Goal: Information Seeking & Learning: Learn about a topic

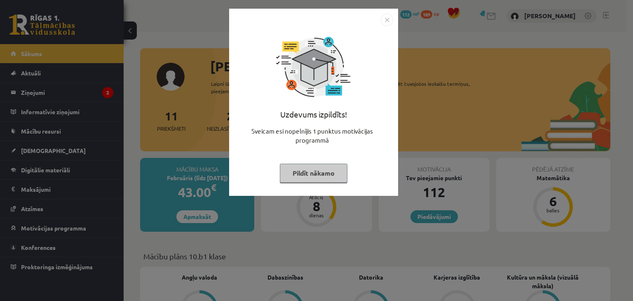
click at [383, 24] on img "Close" at bounding box center [387, 20] width 12 height 12
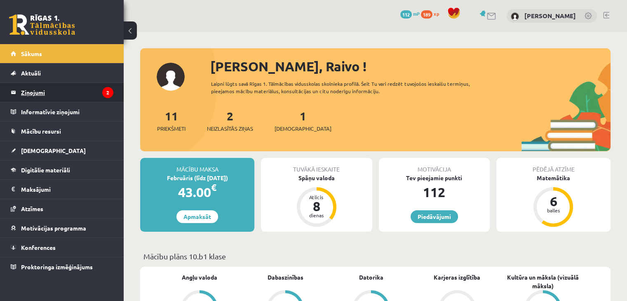
click at [80, 90] on legend "Ziņojumi 2" at bounding box center [67, 92] width 92 height 19
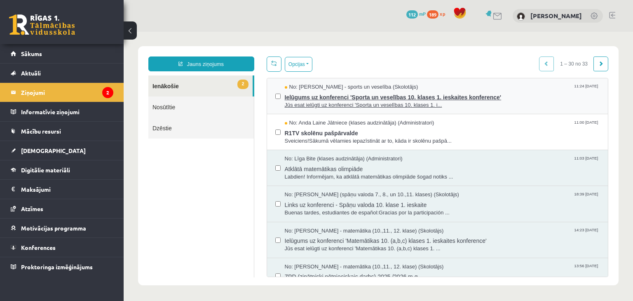
click at [338, 101] on span "Jūs esat ielūgti uz konferenci 'Sporta un veselības 10. klases 1. i..." at bounding box center [442, 105] width 315 height 8
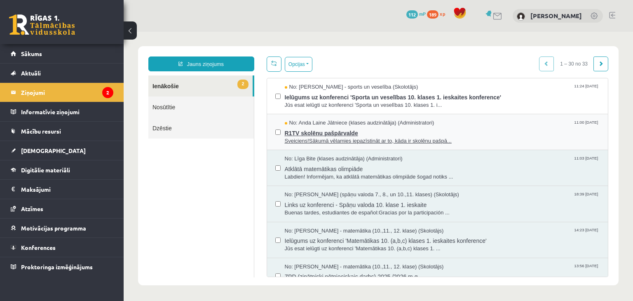
click at [331, 124] on span "No: Anda Laine Jātniece (klases audzinātāja) (Administratori)" at bounding box center [360, 123] width 150 height 8
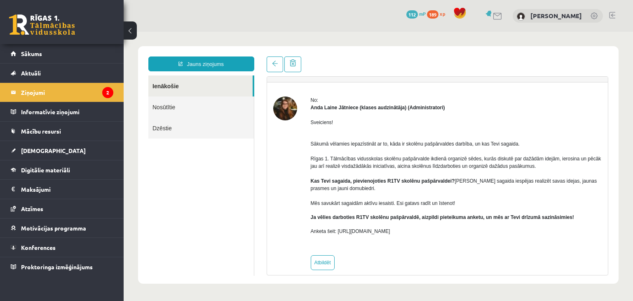
scroll to position [26, 0]
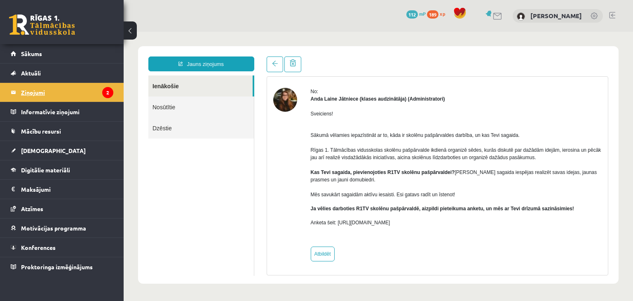
click at [80, 89] on legend "Ziņojumi 2" at bounding box center [67, 92] width 92 height 19
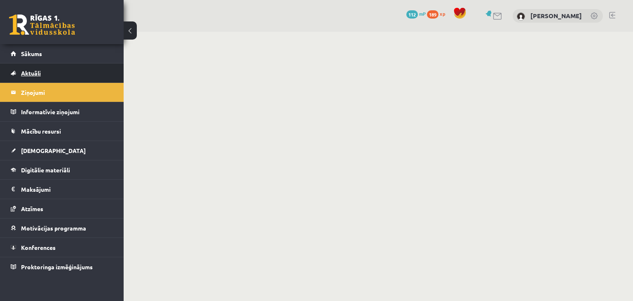
drag, startPoint x: 80, startPoint y: 89, endPoint x: 104, endPoint y: 78, distance: 26.2
drag, startPoint x: 104, startPoint y: 78, endPoint x: 513, endPoint y: 16, distance: 413.7
click at [503, 16] on link at bounding box center [498, 16] width 10 height 7
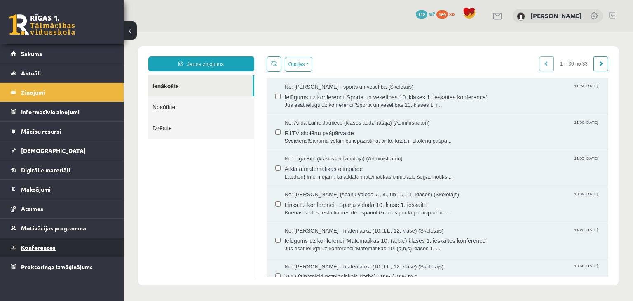
click at [68, 244] on link "Konferences" at bounding box center [62, 247] width 103 height 19
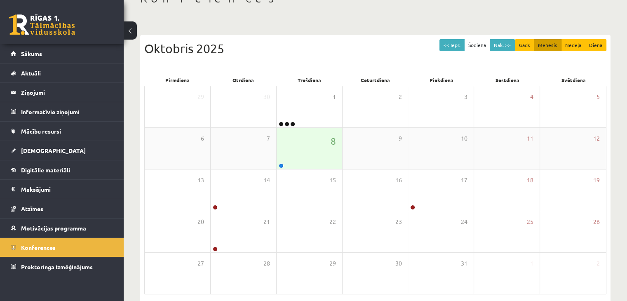
scroll to position [92, 0]
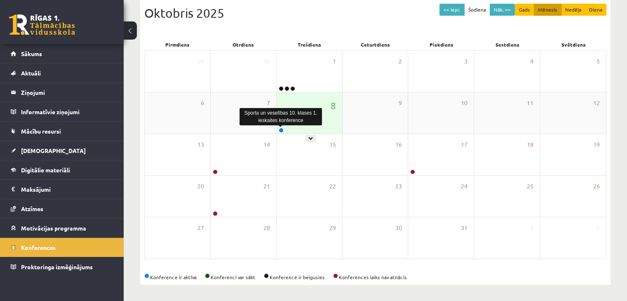
click at [281, 130] on link at bounding box center [281, 130] width 5 height 5
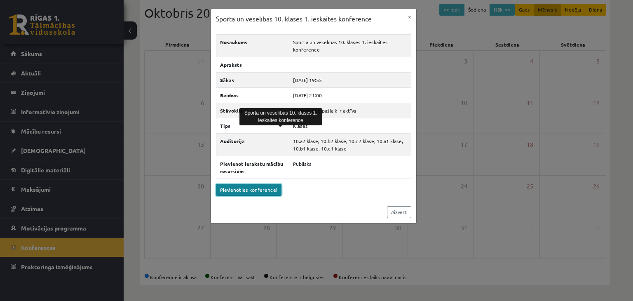
click at [270, 188] on link "Pievienoties konferencei" at bounding box center [249, 190] width 66 height 12
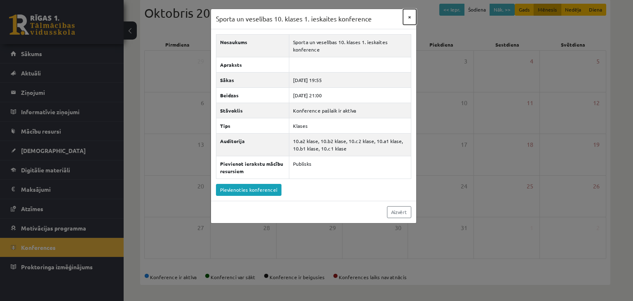
click at [408, 22] on button "×" at bounding box center [409, 17] width 13 height 16
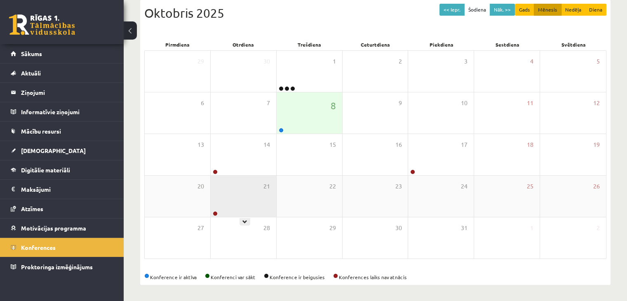
scroll to position [0, 0]
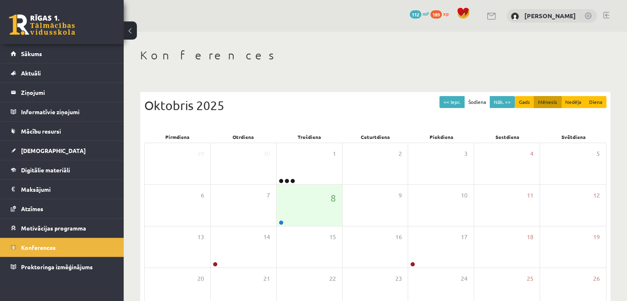
click at [255, 39] on div "Konferences << Iepr. Šodiena Nāk. >> Gads Mēnesis Nedēļa Diena Oktobris 2025 Pi…" at bounding box center [375, 213] width 503 height 362
click at [52, 154] on link "[DEMOGRAPHIC_DATA]" at bounding box center [62, 150] width 103 height 19
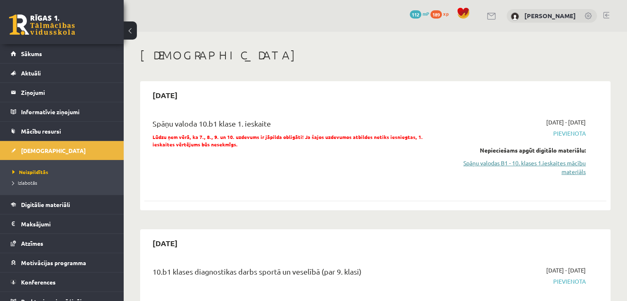
click at [526, 163] on link "Spāņu valodas B1 - 10. klases 1.ieskaites mācību materiāls" at bounding box center [518, 167] width 136 height 17
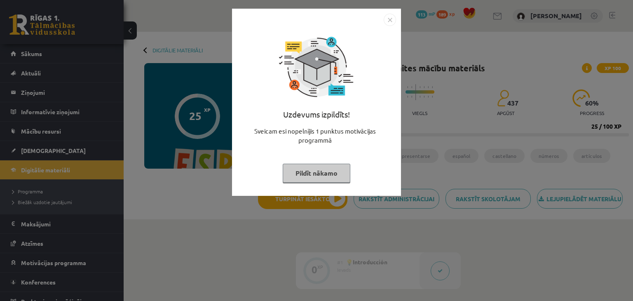
click at [390, 16] on img "Close" at bounding box center [390, 20] width 12 height 12
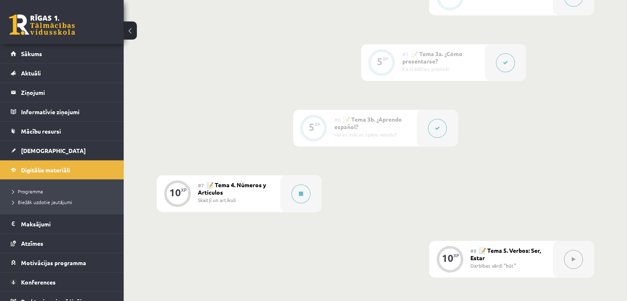
scroll to position [618, 0]
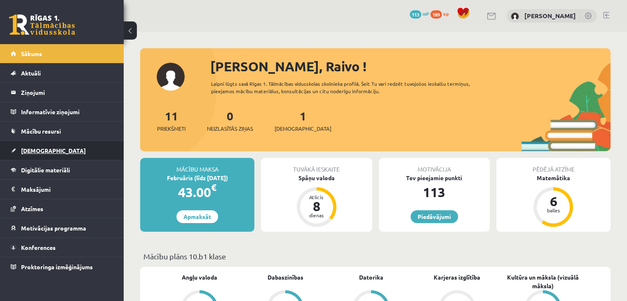
click at [73, 146] on link "[DEMOGRAPHIC_DATA]" at bounding box center [62, 150] width 103 height 19
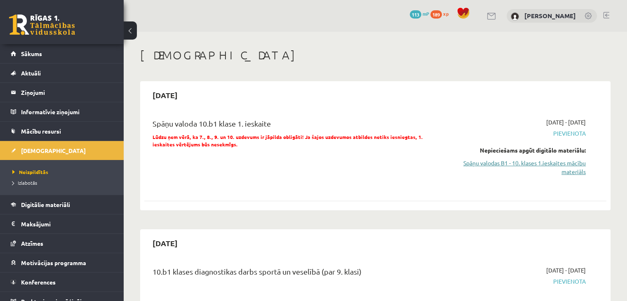
click at [572, 159] on link "Spāņu valodas B1 - 10. klases 1.ieskaites mācību materiāls" at bounding box center [518, 167] width 136 height 17
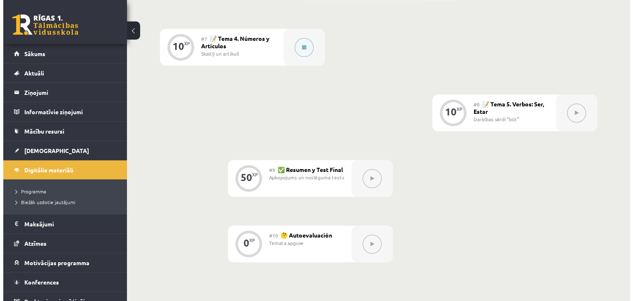
scroll to position [618, 0]
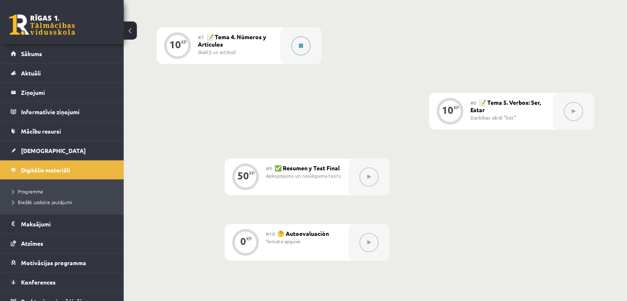
click at [292, 55] on button at bounding box center [300, 45] width 19 height 19
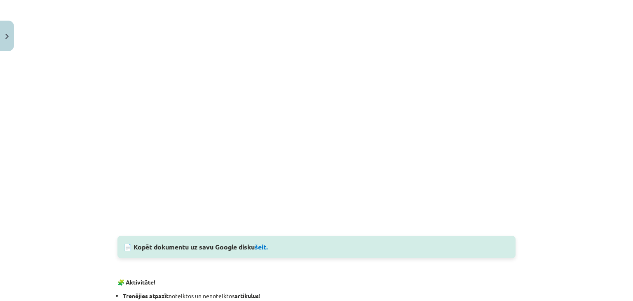
scroll to position [701, 0]
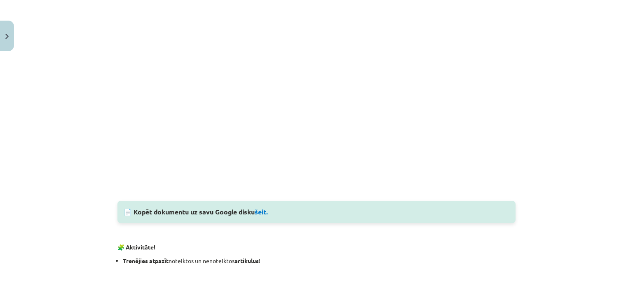
drag, startPoint x: 571, startPoint y: 103, endPoint x: 544, endPoint y: 59, distance: 52.0
click at [552, 49] on div "Mācību tēma: Spāņu valodas b1 - 10. klases 1.ieskaites mācību materiāls #7 📝 Te…" at bounding box center [316, 150] width 633 height 301
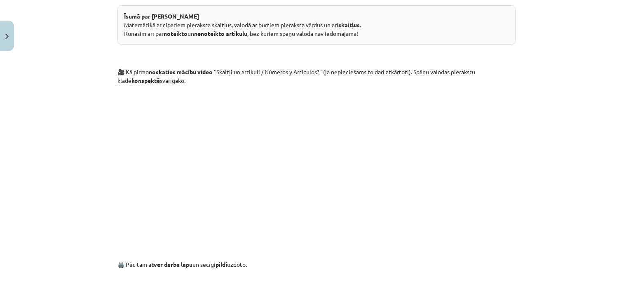
scroll to position [330, 0]
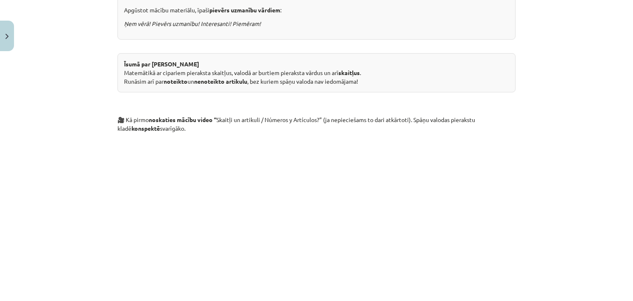
click at [509, 211] on p at bounding box center [316, 213] width 398 height 150
click at [432, 286] on p at bounding box center [316, 213] width 398 height 150
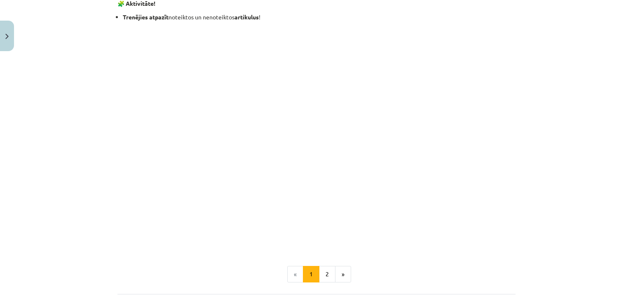
scroll to position [1020, 0]
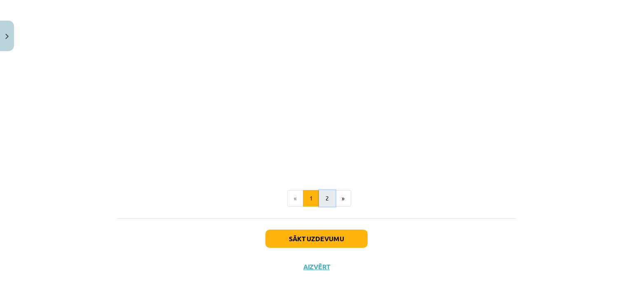
click at [326, 203] on button "2" at bounding box center [327, 198] width 16 height 16
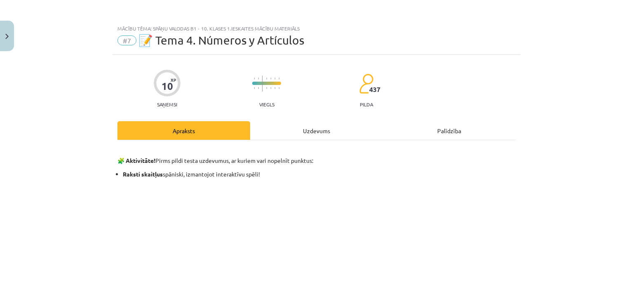
scroll to position [82, 0]
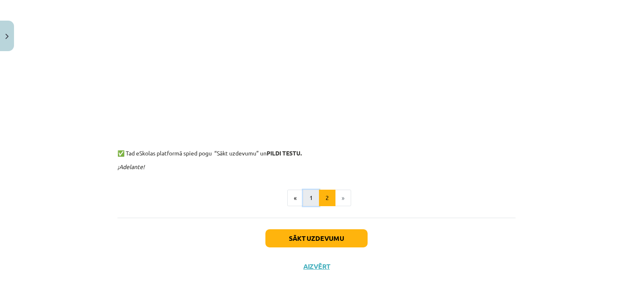
click at [309, 199] on button "1" at bounding box center [311, 198] width 16 height 16
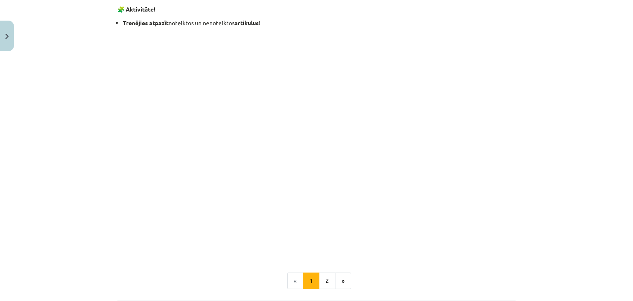
scroll to position [1021, 0]
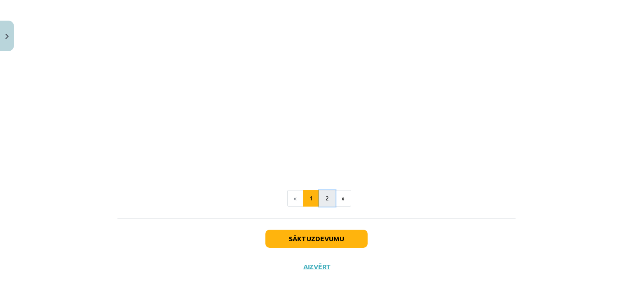
click at [326, 200] on button "2" at bounding box center [327, 198] width 16 height 16
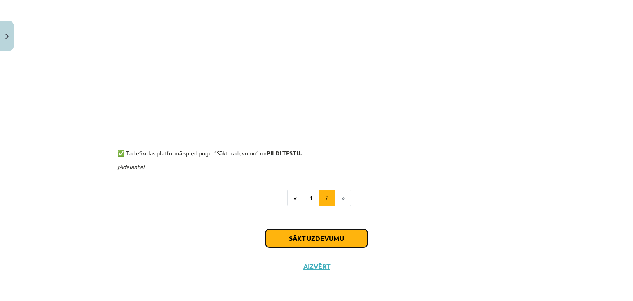
click at [345, 230] on button "Sākt uzdevumu" at bounding box center [316, 238] width 102 height 18
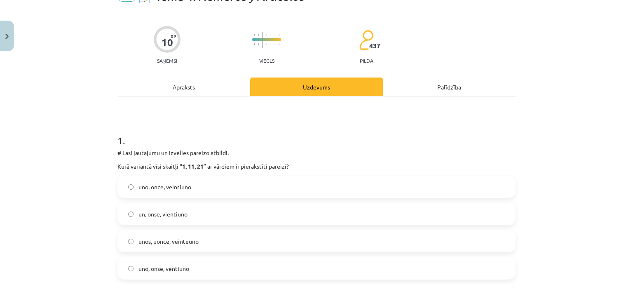
scroll to position [62, 0]
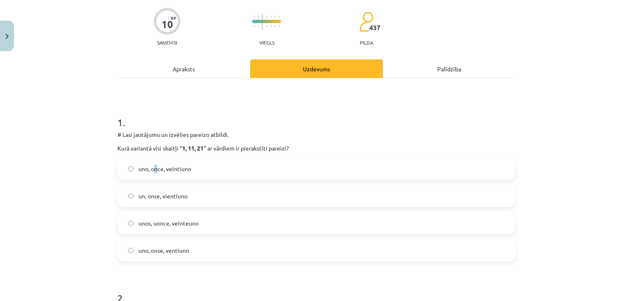
click at [153, 171] on span "uno, once, veintiuno" at bounding box center [164, 168] width 53 height 9
click at [152, 167] on span "uno, once, veintiuno" at bounding box center [164, 168] width 53 height 9
click at [107, 192] on div "Mācību tēma: Spāņu valodas b1 - 10. klases 1.ieskaites mācību materiāls #7 📝 Te…" at bounding box center [316, 150] width 633 height 301
drag, startPoint x: 112, startPoint y: 190, endPoint x: 84, endPoint y: 195, distance: 28.5
click at [84, 195] on div "Mācību tēma: Spāņu valodas b1 - 10. klases 1.ieskaites mācību materiāls #7 📝 Te…" at bounding box center [316, 150] width 633 height 301
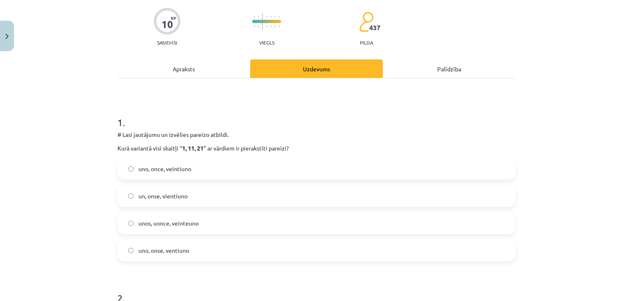
click at [128, 253] on label "uno, onse, ventiuno" at bounding box center [316, 250] width 397 height 21
click at [93, 250] on div "Mācību tēma: Spāņu valodas b1 - 10. klases 1.ieskaites mācību materiāls #7 📝 Te…" at bounding box center [316, 150] width 633 height 301
click at [157, 169] on span "uno, once, veintiuno" at bounding box center [164, 168] width 53 height 9
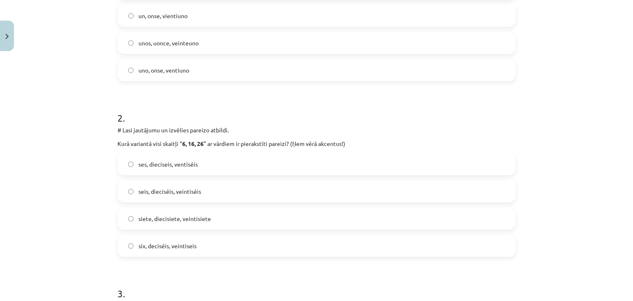
scroll to position [256, 0]
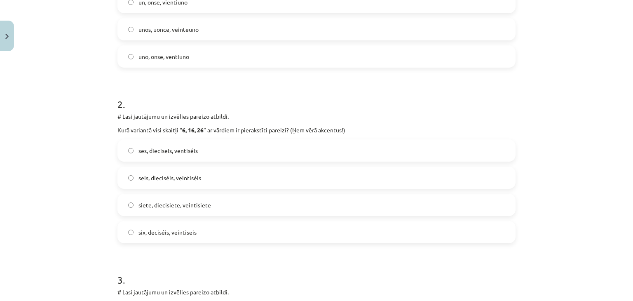
click at [82, 154] on div "Mācību tēma: Spāņu valodas b1 - 10. klases 1.ieskaites mācību materiāls #7 📝 Te…" at bounding box center [316, 150] width 633 height 301
click at [118, 153] on label "ses, dieciseis, ventiséis" at bounding box center [316, 150] width 397 height 21
click at [83, 195] on div "Mācību tēma: Spāņu valodas b1 - 10. klases 1.ieskaites mācību materiāls #7 📝 Te…" at bounding box center [316, 150] width 633 height 301
click at [151, 185] on label "seis, dieciséis, veintiséis" at bounding box center [316, 177] width 397 height 21
click at [102, 176] on div "Mācību tēma: Spāņu valodas b1 - 10. klases 1.ieskaites mācību materiāls #7 📝 Te…" at bounding box center [316, 150] width 633 height 301
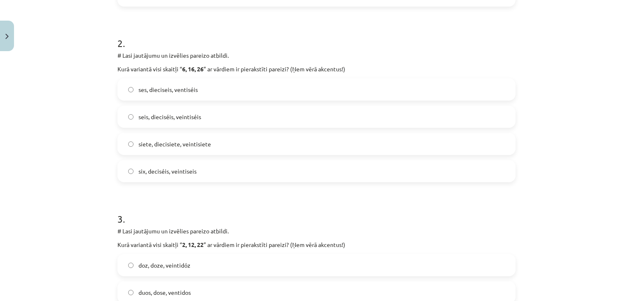
scroll to position [379, 0]
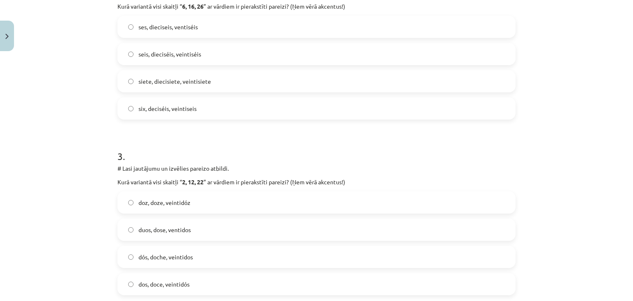
drag, startPoint x: 189, startPoint y: 199, endPoint x: 81, endPoint y: 186, distance: 109.2
click at [81, 186] on div "Mācību tēma: Spāņu valodas b1 - 10. klases 1.ieskaites mācību materiāls #7 📝 Te…" at bounding box center [316, 150] width 633 height 301
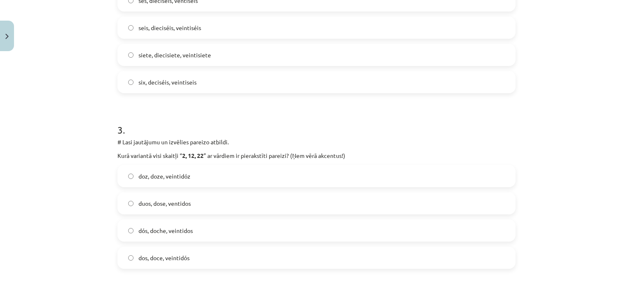
scroll to position [420, 0]
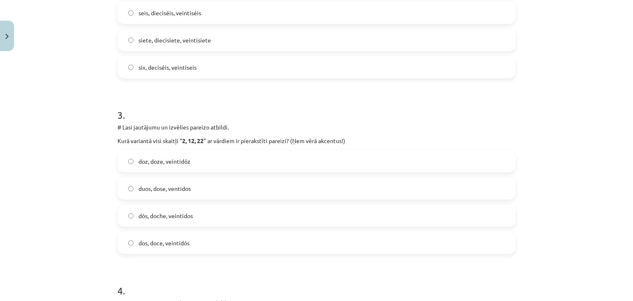
click at [150, 240] on span "dos, doce, veintidós" at bounding box center [163, 243] width 51 height 9
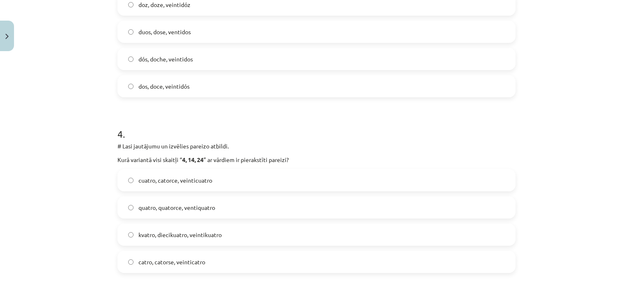
scroll to position [618, 0]
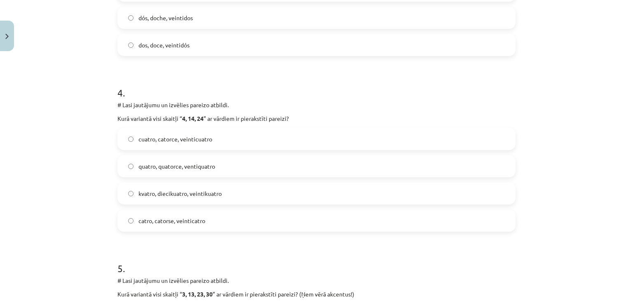
click at [152, 145] on label "cuatro, catorce, veinticuatro" at bounding box center [316, 139] width 397 height 21
click at [46, 175] on div "Mācību tēma: Spāņu valodas b1 - 10. klases 1.ieskaites mācību materiāls #7 📝 Te…" at bounding box center [316, 150] width 633 height 301
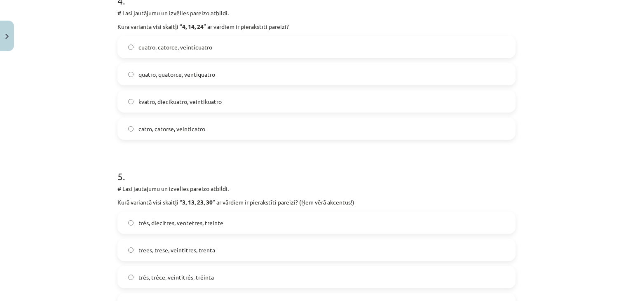
scroll to position [783, 0]
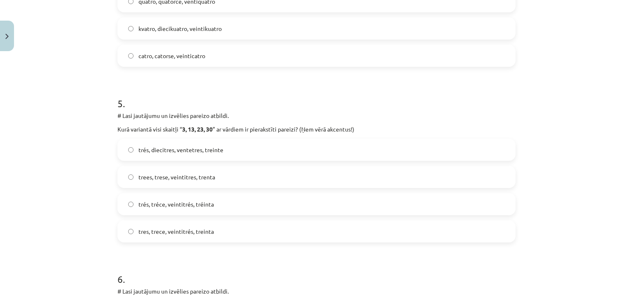
click at [158, 232] on span "tres, trece, veintitrés, treinta" at bounding box center [175, 231] width 75 height 9
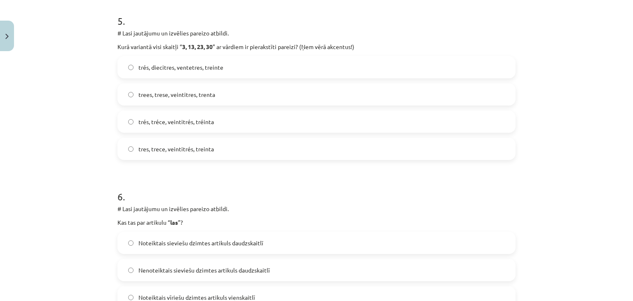
scroll to position [948, 0]
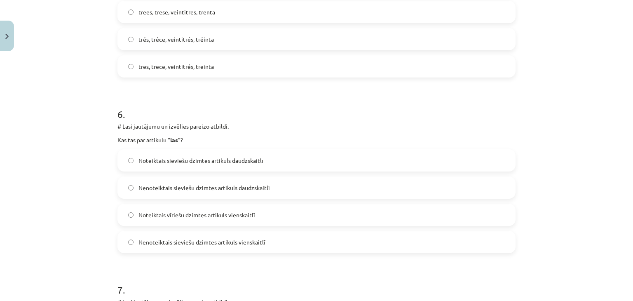
click at [191, 189] on span "Nenoteiktais sieviešu dzimtes artikuls daudzskaitlī" at bounding box center [203, 187] width 131 height 9
click at [209, 252] on div "Nenoteiktais sieviešu dzimtes artikuls vienskaitlī" at bounding box center [316, 242] width 398 height 22
click at [203, 246] on span "Nenoteiktais sieviešu dzimtes artikuls vienskaitlī" at bounding box center [201, 242] width 127 height 9
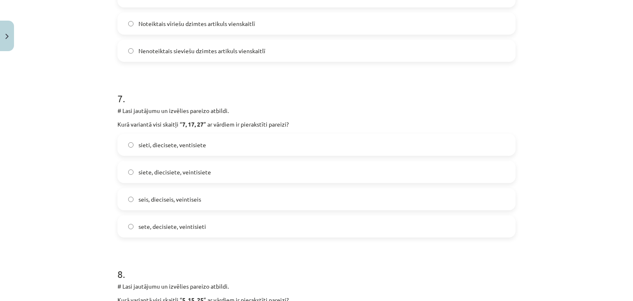
scroll to position [1154, 0]
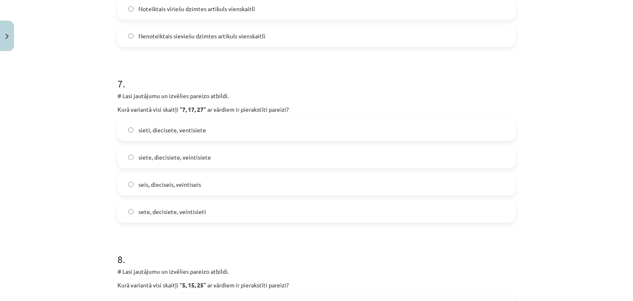
click at [169, 159] on span "siete, diecisiete, veintisiete" at bounding box center [174, 157] width 73 height 9
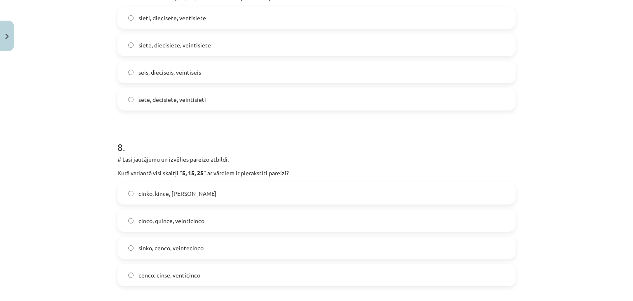
scroll to position [1319, 0]
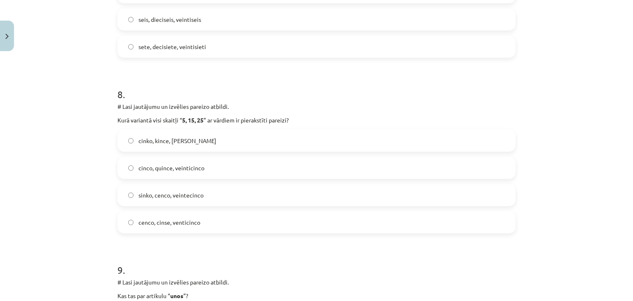
click at [138, 169] on span "cinco, quince, veinticinco" at bounding box center [171, 168] width 66 height 9
click at [82, 175] on div "Mācību tēma: Spāņu valodas b1 - 10. klases 1.ieskaites mācību materiāls #7 📝 Te…" at bounding box center [316, 150] width 633 height 301
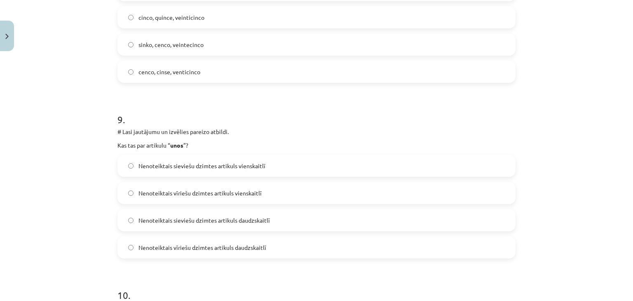
scroll to position [1484, 0]
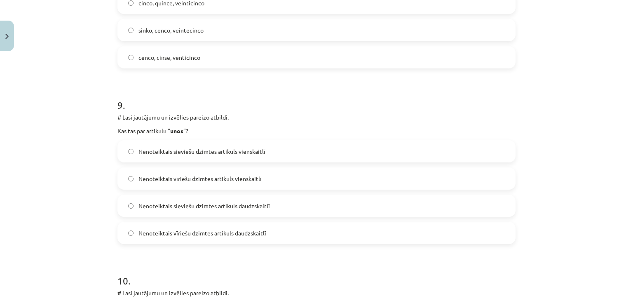
click at [259, 230] on span "Nenoteiktais vīriešu dzimtes artikuls daudzskaitlī" at bounding box center [202, 233] width 128 height 9
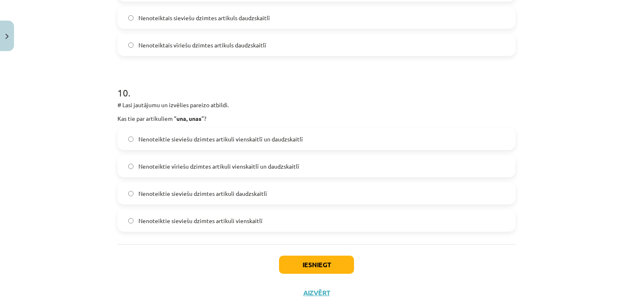
scroll to position [1690, 0]
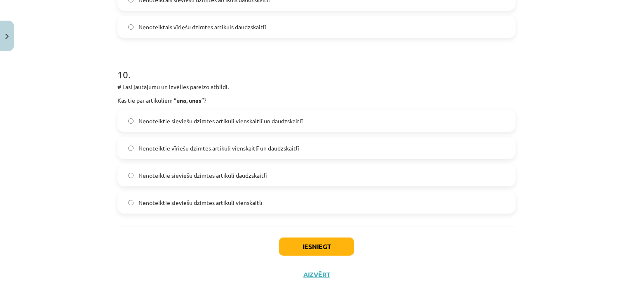
click at [250, 120] on span "Nenoteiktie sieviešu dzimtes artikuli vienskaitlī un daudzskaitlī" at bounding box center [220, 121] width 164 height 9
click at [303, 90] on p "# Lasi jautājumu un izvēlies pareizo atbildi." at bounding box center [316, 86] width 398 height 9
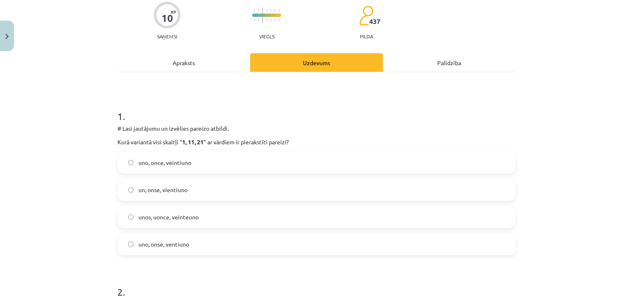
scroll to position [82, 0]
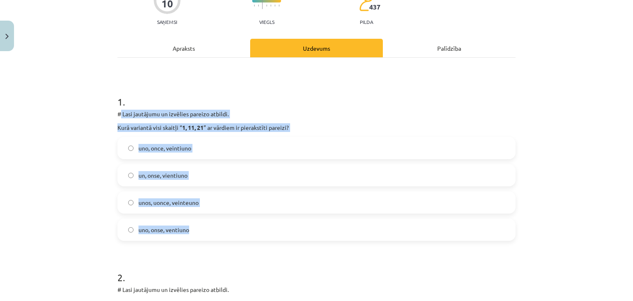
drag, startPoint x: 120, startPoint y: 113, endPoint x: 281, endPoint y: 219, distance: 193.2
click at [281, 219] on div "1 . # Lasi jautājumu un izvēlies pareizo atbildi. Kurā variantā visi skaitļi “ …" at bounding box center [316, 161] width 398 height 159
copy div "Lasi jautājumu un izvēlies pareizo atbildi. Kurā variantā visi skaitļi “ 1, 11,…"
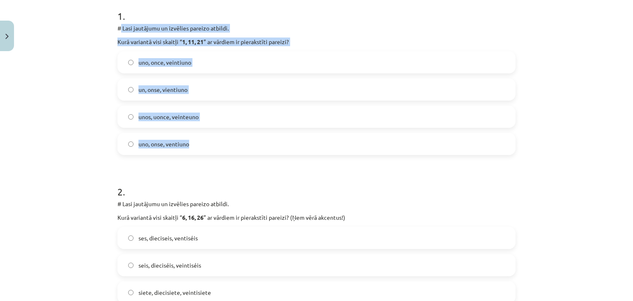
scroll to position [206, 0]
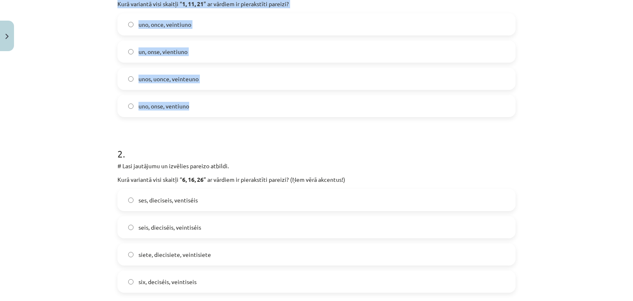
click at [69, 76] on div "Mācību tēma: Spāņu valodas b1 - 10. klases 1.ieskaites mācību materiāls #7 📝 Te…" at bounding box center [316, 150] width 633 height 301
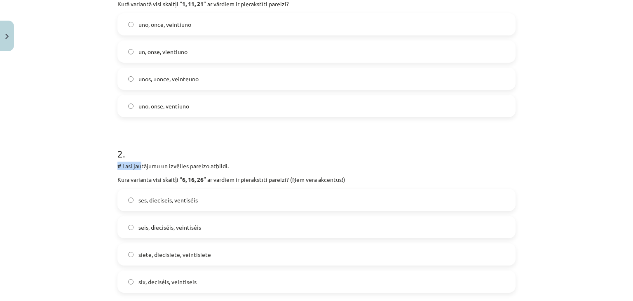
drag, startPoint x: 114, startPoint y: 165, endPoint x: 138, endPoint y: 167, distance: 24.0
click at [138, 167] on p "# Lasi jautājumu un izvēlies pareizo atbildi." at bounding box center [316, 166] width 398 height 9
click at [122, 168] on p "# Lasi jautājumu un izvēlies pareizo atbildi." at bounding box center [316, 166] width 398 height 9
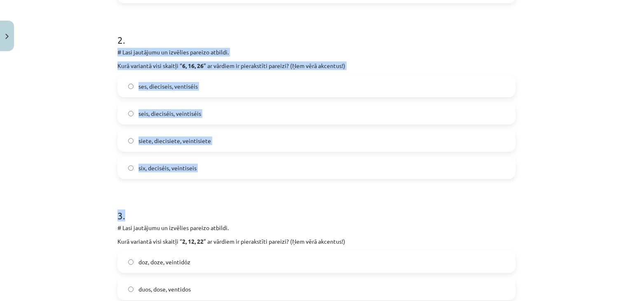
scroll to position [371, 0]
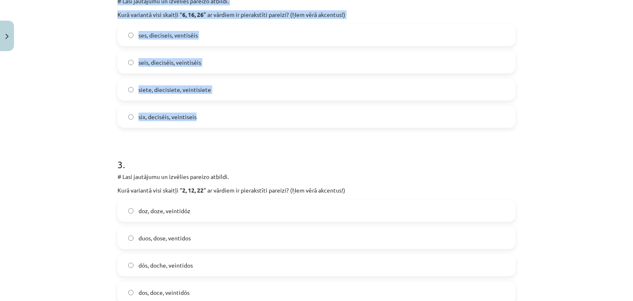
drag, startPoint x: 116, startPoint y: 166, endPoint x: 199, endPoint y: 116, distance: 97.3
click at [199, 116] on div "2 . # Lasi jautājumu un izvēlies pareizo atbildi. Kurā variantā visi skaitļi “ …" at bounding box center [316, 48] width 398 height 159
copy div "# Lasi jautājumu un izvēlies pareizo atbildi. Kurā variantā visi skaitļi “ 6, 1…"
click at [82, 40] on div "Mācību tēma: Spāņu valodas b1 - 10. klases 1.ieskaites mācību materiāls #7 📝 Te…" at bounding box center [316, 150] width 633 height 301
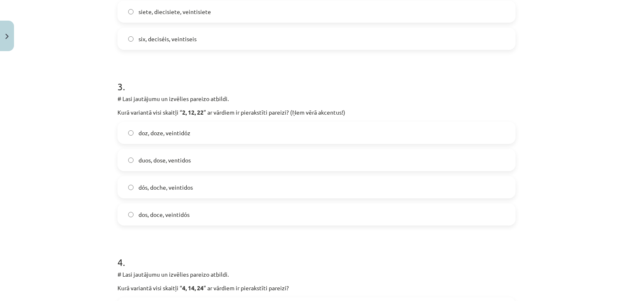
scroll to position [453, 0]
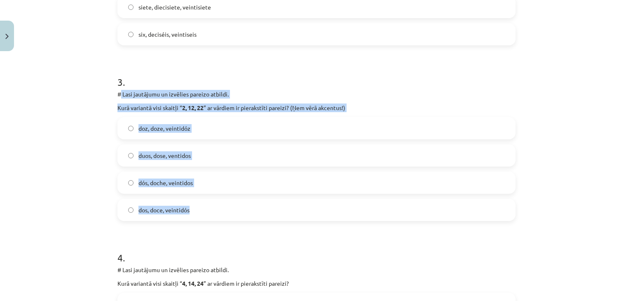
drag, startPoint x: 117, startPoint y: 90, endPoint x: 199, endPoint y: 214, distance: 149.3
click at [199, 214] on div "3 . # Lasi jautājumu un izvēlies pareizo atbildi. Kurā variantā visi skaitļi “ …" at bounding box center [316, 141] width 398 height 159
copy div "# Lasi jautājumu un izvēlies pareizo atbildi. Kurā variantā visi skaitļi “ 2, 1…"
click at [52, 176] on div "Mācību tēma: Spāņu valodas b1 - 10. klases 1.ieskaites mācību materiāls #7 📝 Te…" at bounding box center [316, 150] width 633 height 301
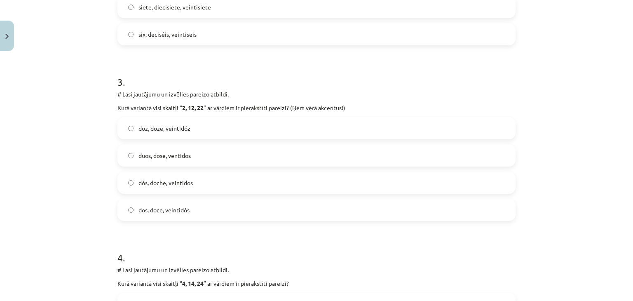
click at [58, 164] on div "Mācību tēma: Spāņu valodas b1 - 10. klases 1.ieskaites mācību materiāls #7 📝 Te…" at bounding box center [316, 150] width 633 height 301
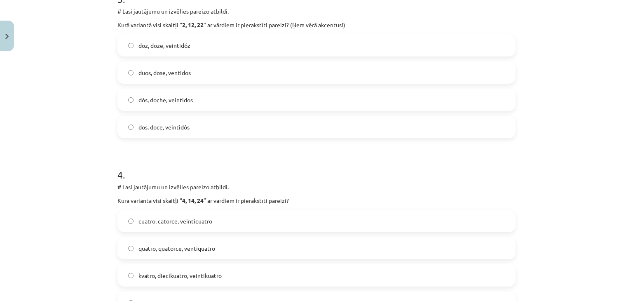
scroll to position [577, 0]
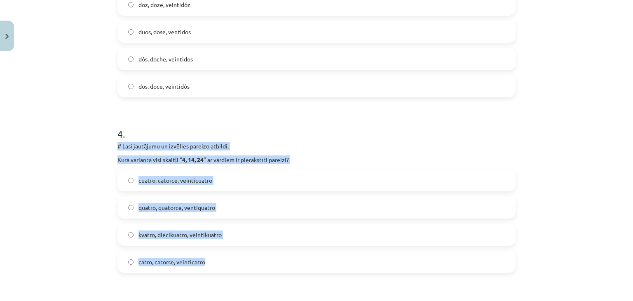
drag, startPoint x: 114, startPoint y: 144, endPoint x: 233, endPoint y: 251, distance: 160.2
click at [233, 251] on div "4 . # Lasi jautājumu un izvēlies pareizo atbildi. Kurā variantā visi skaitļi “ …" at bounding box center [316, 193] width 398 height 159
copy div "# Lasi jautājumu un izvēlies pareizo atbildi. Kurā variantā visi skaitļi “ 4, 1…"
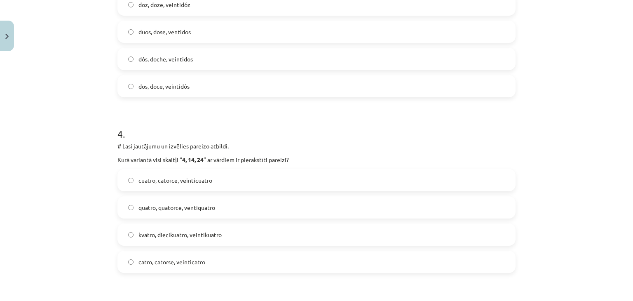
click at [49, 133] on div "Mācību tēma: Spāņu valodas b1 - 10. klases 1.ieskaites mācību materiāls #7 📝 Te…" at bounding box center [316, 150] width 633 height 301
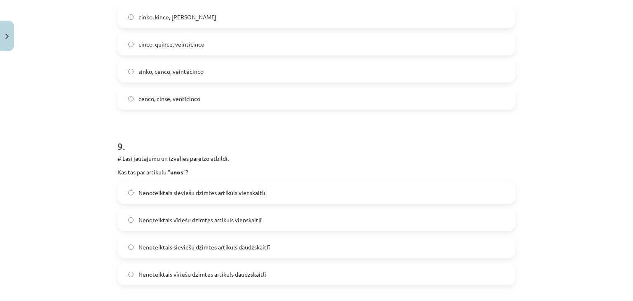
scroll to position [1698, 0]
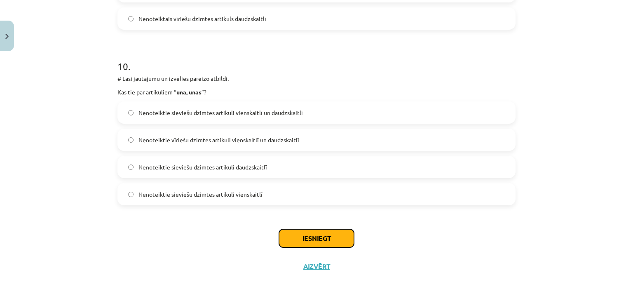
click at [304, 237] on button "Iesniegt" at bounding box center [316, 238] width 75 height 18
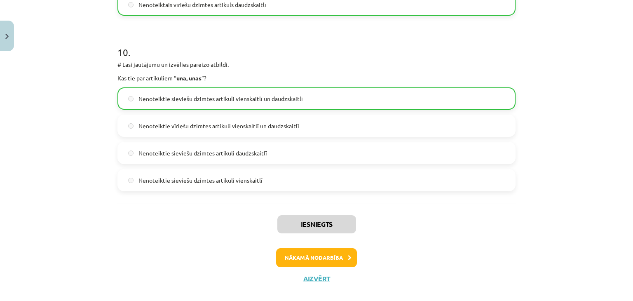
scroll to position [1724, 0]
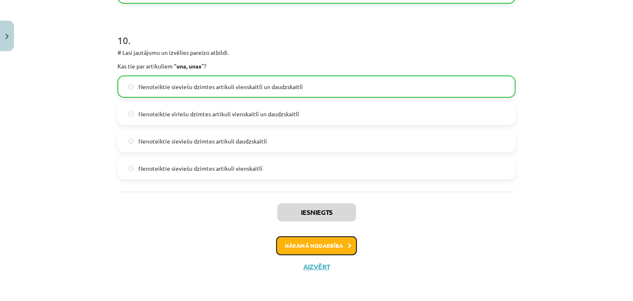
click at [347, 249] on button "Nākamā nodarbība" at bounding box center [316, 245] width 81 height 19
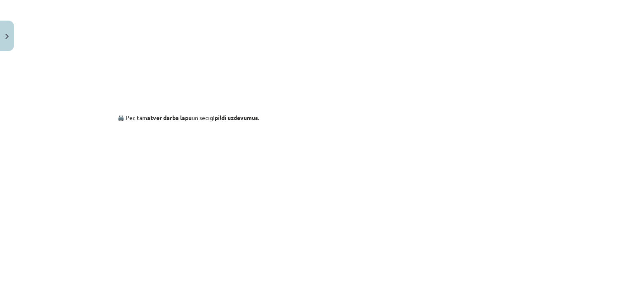
scroll to position [628, 0]
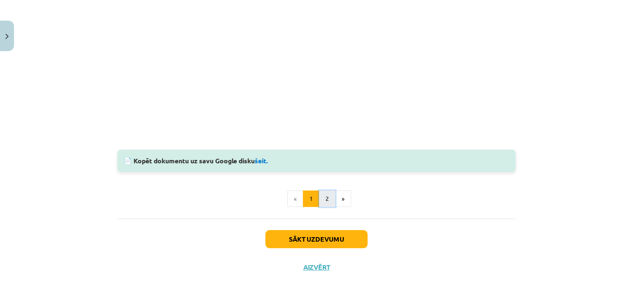
click at [326, 199] on button "2" at bounding box center [327, 198] width 16 height 16
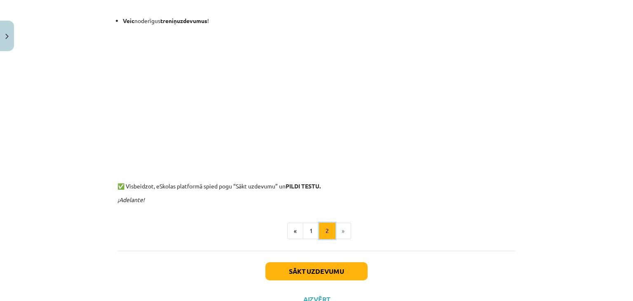
scroll to position [385, 0]
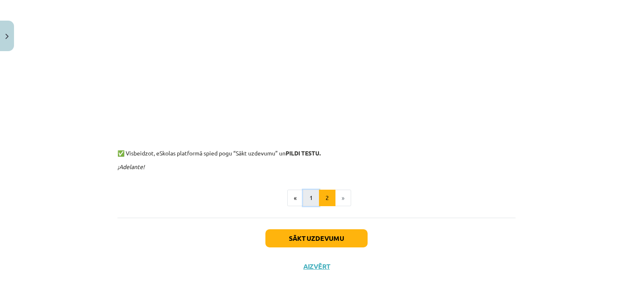
click at [308, 199] on button "1" at bounding box center [311, 198] width 16 height 16
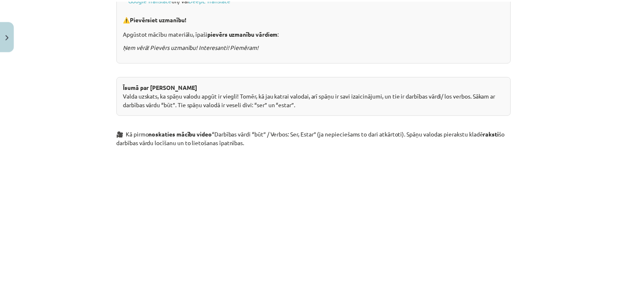
scroll to position [330, 0]
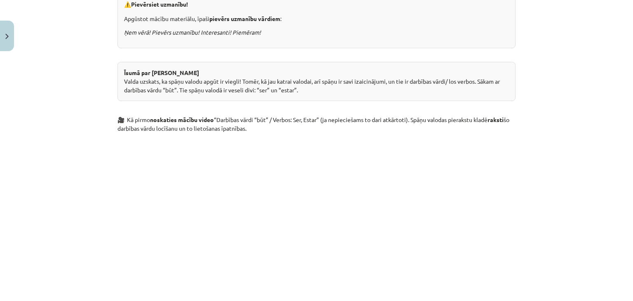
drag, startPoint x: 17, startPoint y: 38, endPoint x: 10, endPoint y: 38, distance: 7.0
click at [16, 38] on div "Mācību tēma: Spāņu valodas b1 - 10. klases 1.ieskaites mācību materiāls #8 📝 Te…" at bounding box center [316, 150] width 633 height 301
click at [10, 38] on button "Close" at bounding box center [7, 36] width 14 height 31
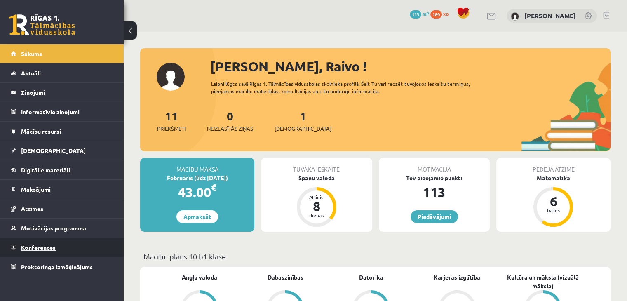
click at [52, 241] on link "Konferences" at bounding box center [62, 247] width 103 height 19
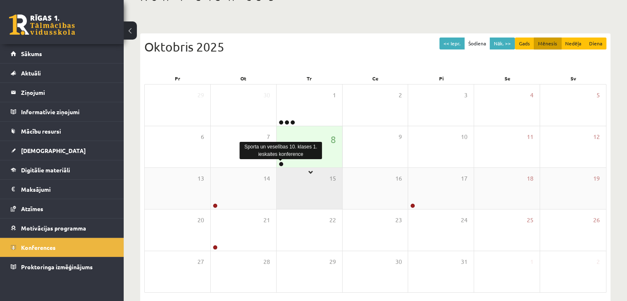
scroll to position [92, 0]
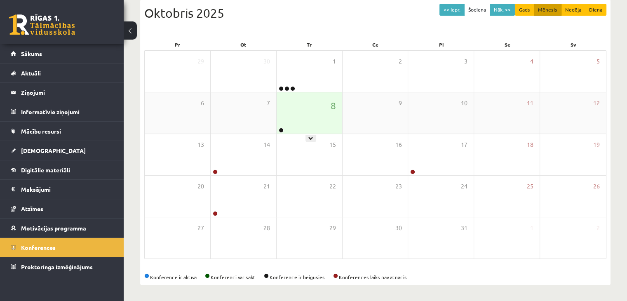
click at [279, 132] on div at bounding box center [281, 131] width 8 height 6
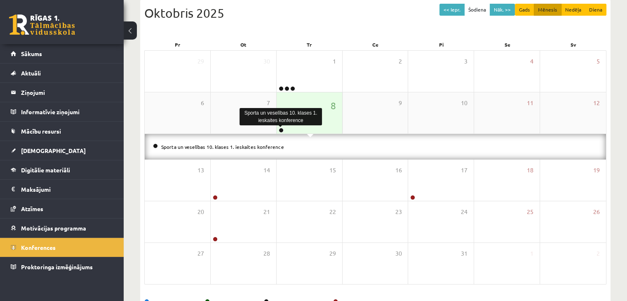
click at [279, 129] on link at bounding box center [281, 130] width 5 height 5
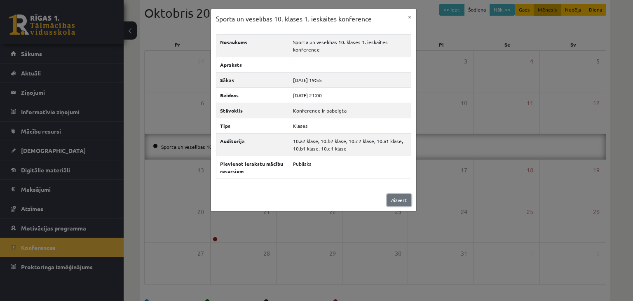
click at [399, 200] on link "Aizvērt" at bounding box center [399, 200] width 24 height 12
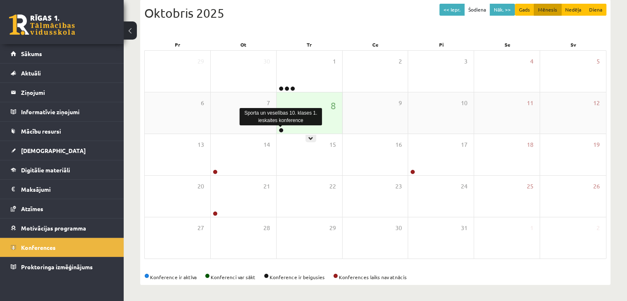
click at [282, 129] on link at bounding box center [281, 130] width 5 height 5
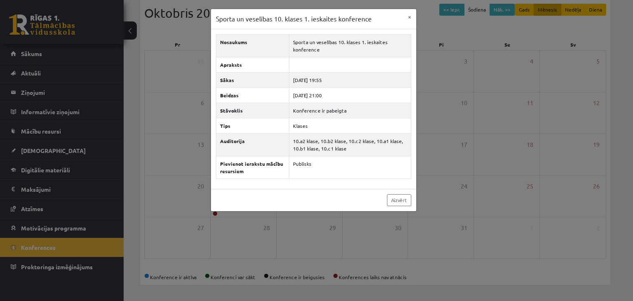
click at [261, 20] on h3 "Sporta un veselības 10. klases 1. ieskaites konference" at bounding box center [294, 19] width 156 height 10
click at [400, 200] on link "Aizvērt" at bounding box center [399, 200] width 24 height 12
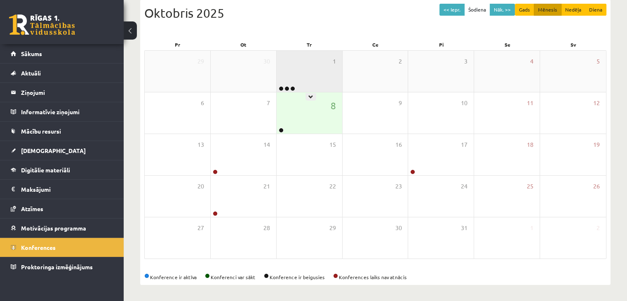
click at [279, 87] on link at bounding box center [281, 88] width 5 height 5
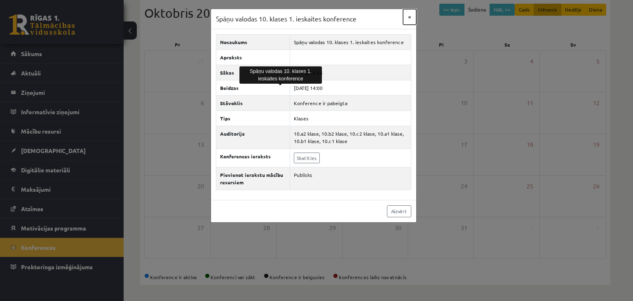
click at [411, 16] on button "×" at bounding box center [409, 17] width 13 height 16
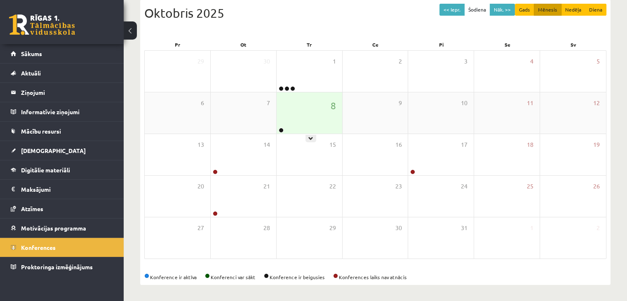
click at [281, 127] on div "8" at bounding box center [310, 112] width 66 height 41
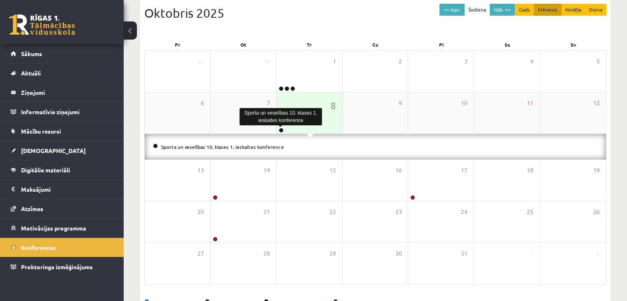
click at [280, 129] on link at bounding box center [281, 130] width 5 height 5
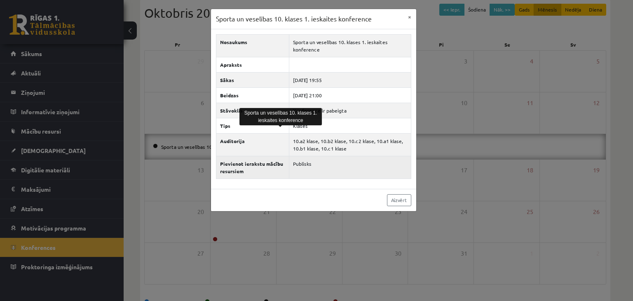
click at [302, 163] on td "Publisks" at bounding box center [350, 167] width 122 height 23
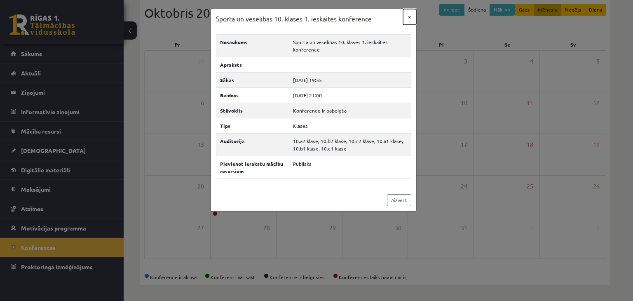
click at [410, 15] on button "×" at bounding box center [409, 17] width 13 height 16
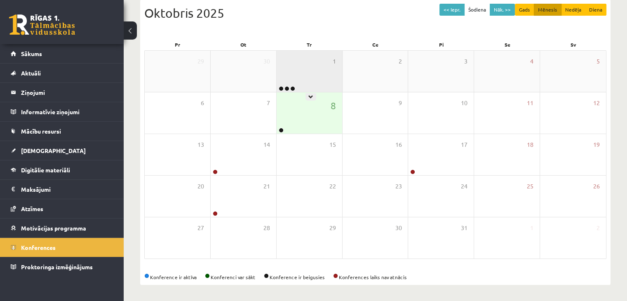
click at [280, 84] on div "1" at bounding box center [310, 71] width 66 height 41
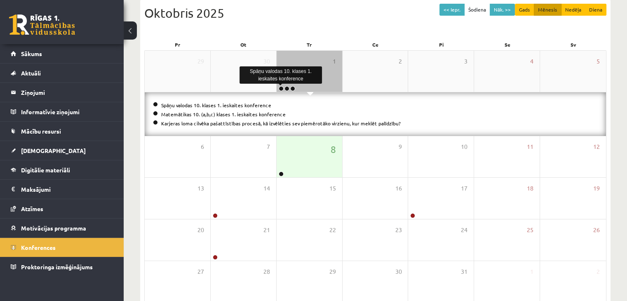
click at [281, 87] on link at bounding box center [281, 88] width 5 height 5
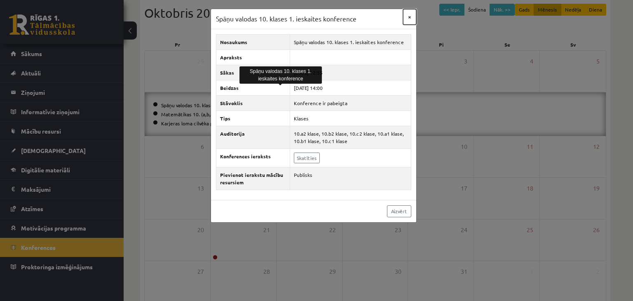
click at [409, 16] on button "×" at bounding box center [409, 17] width 13 height 16
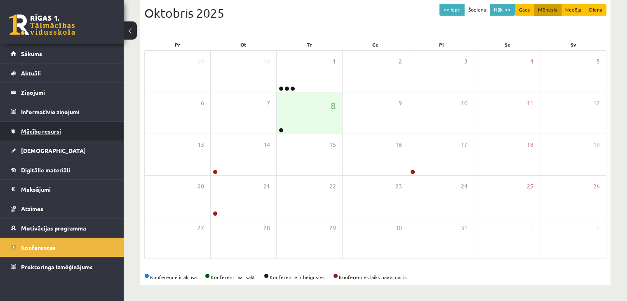
click at [68, 133] on link "Mācību resursi" at bounding box center [62, 131] width 103 height 19
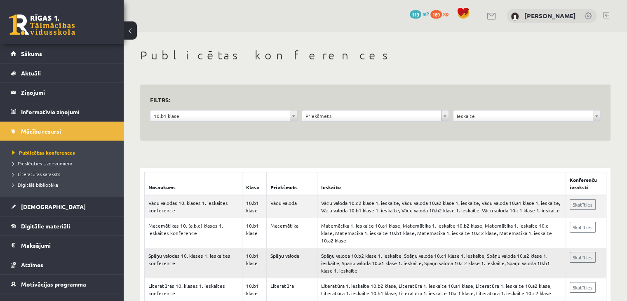
drag, startPoint x: 312, startPoint y: 152, endPoint x: 152, endPoint y: 269, distance: 198.9
drag, startPoint x: 152, startPoint y: 269, endPoint x: 347, endPoint y: 91, distance: 264.9
click at [347, 91] on div "**********" at bounding box center [375, 112] width 470 height 56
click at [329, 122] on div "**********" at bounding box center [376, 118] width 152 height 16
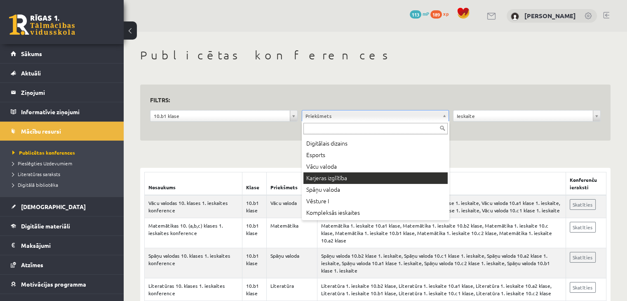
scroll to position [41, 0]
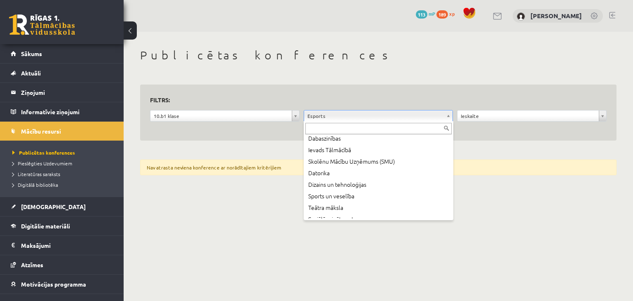
scroll to position [206, 0]
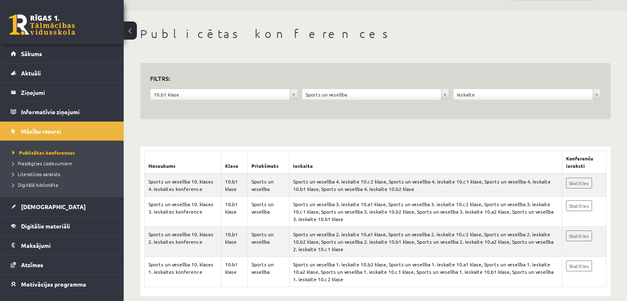
scroll to position [33, 0]
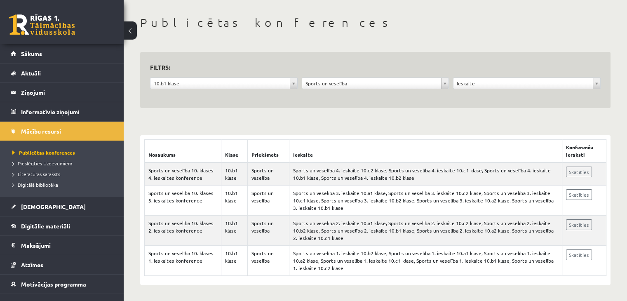
click at [483, 73] on form "**********" at bounding box center [375, 80] width 451 height 37
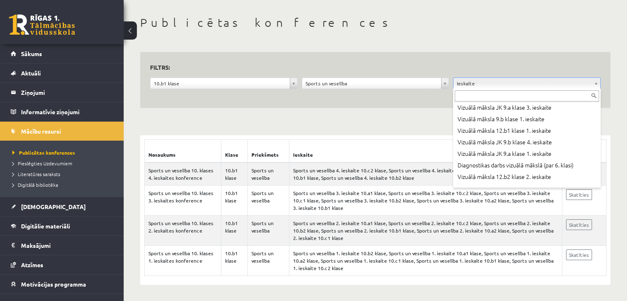
scroll to position [165, 0]
